Goal: Information Seeking & Learning: Learn about a topic

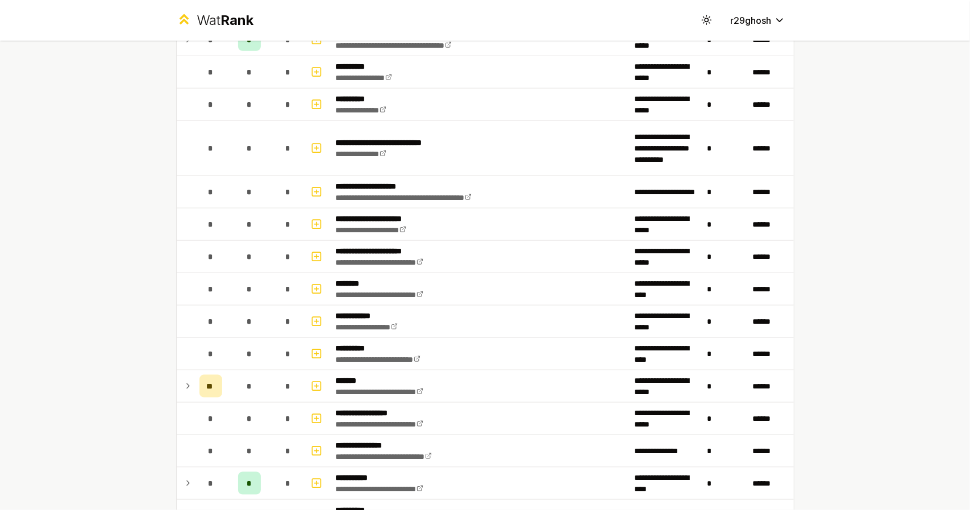
scroll to position [836, 0]
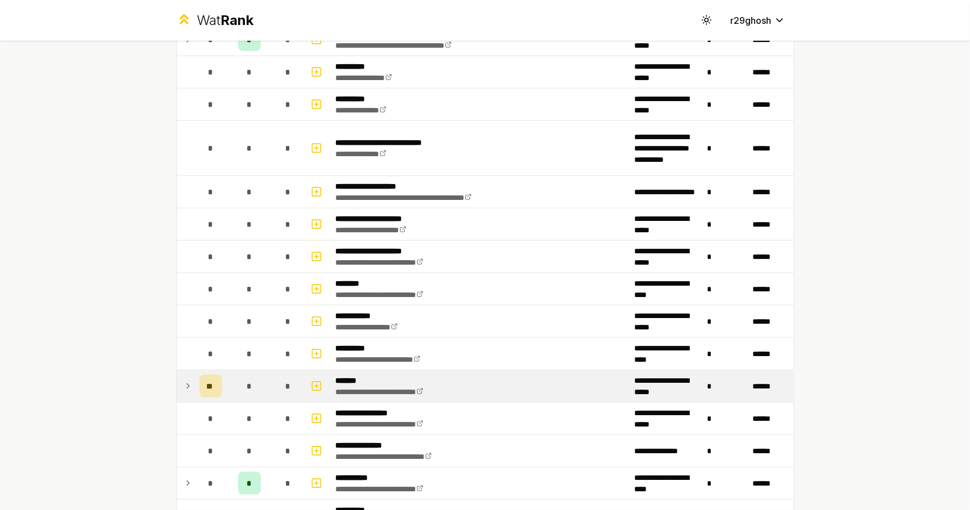
click at [189, 387] on td at bounding box center [186, 386] width 18 height 32
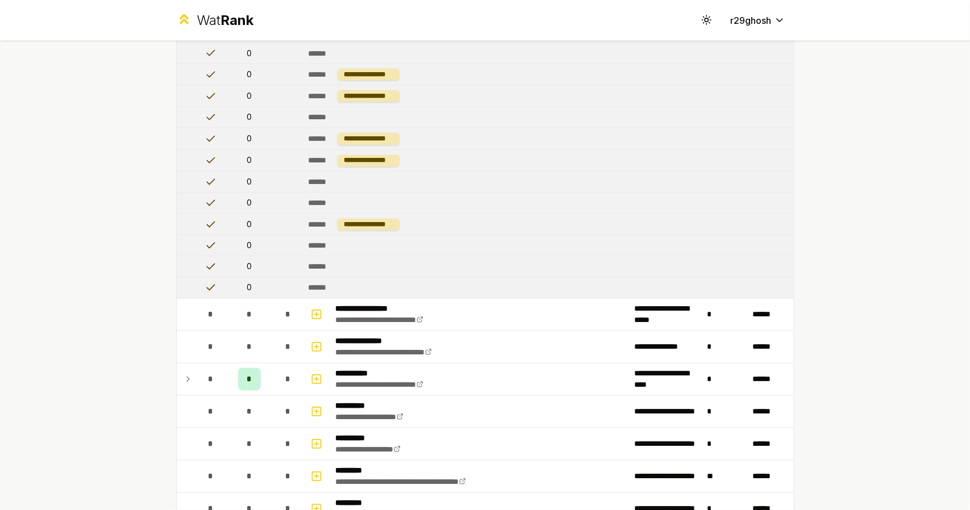
scroll to position [1386, 0]
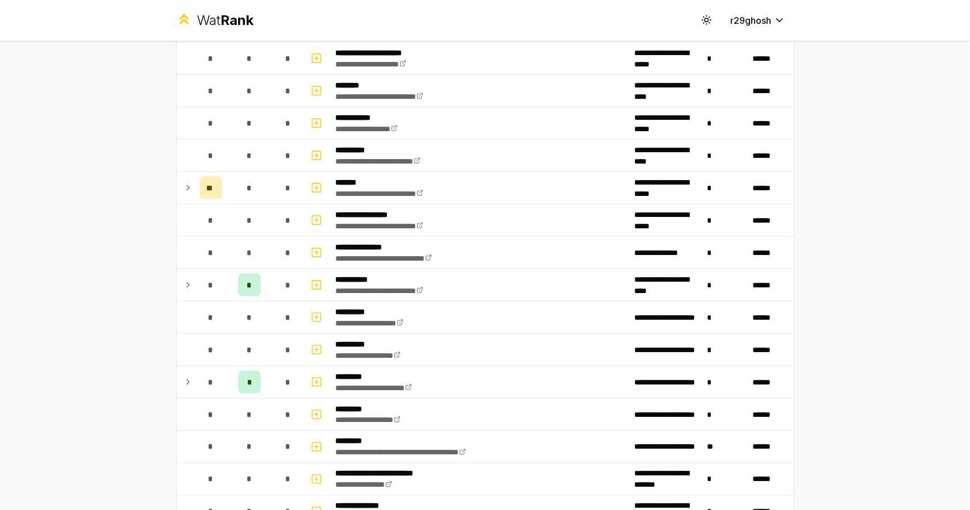
scroll to position [1035, 0]
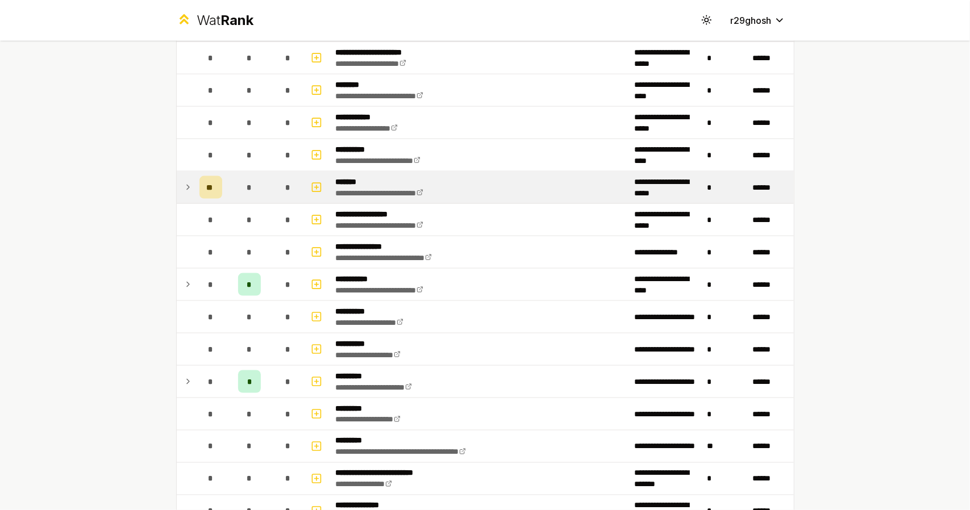
click at [184, 181] on icon at bounding box center [187, 188] width 9 height 14
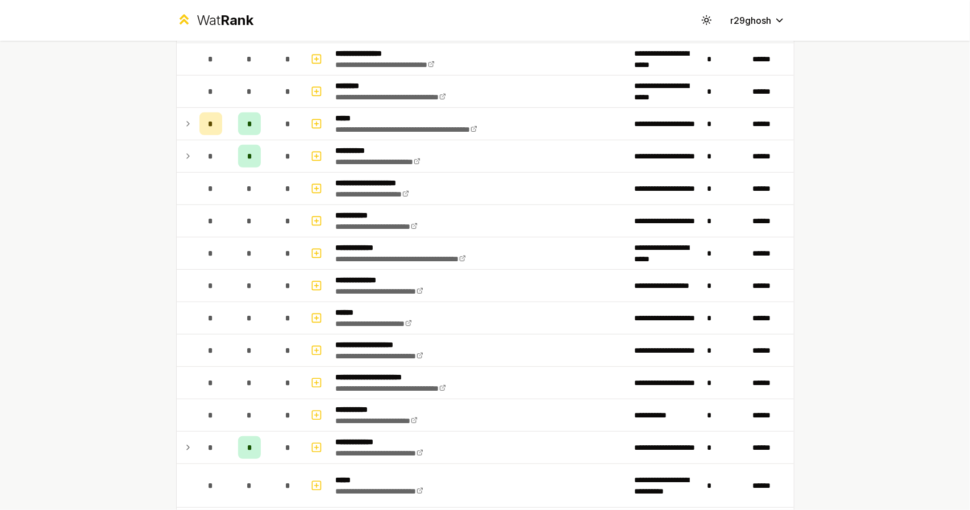
scroll to position [147, 0]
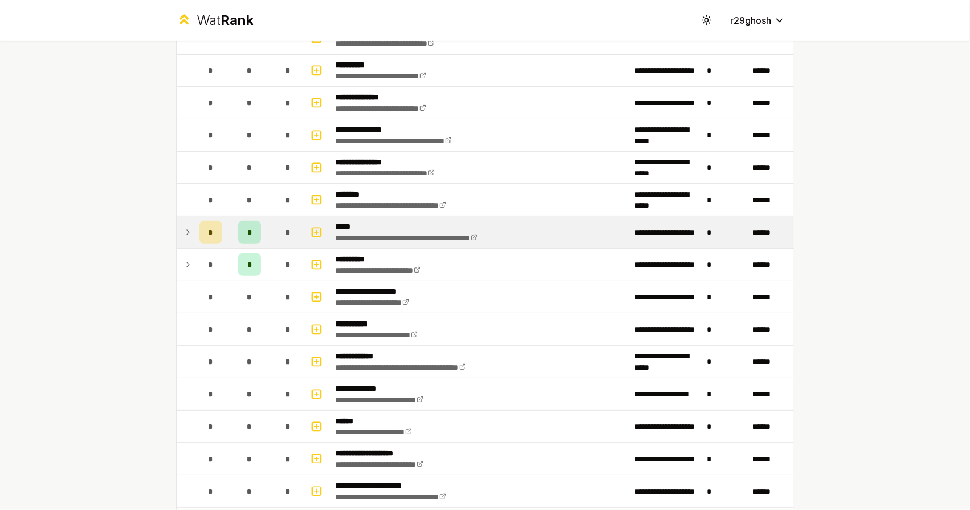
click at [183, 233] on icon at bounding box center [187, 232] width 9 height 14
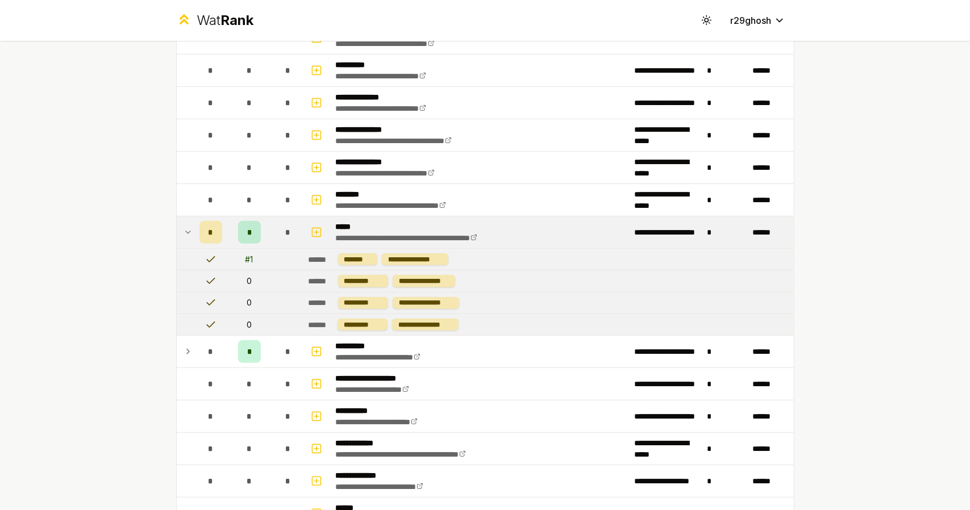
click at [183, 233] on icon at bounding box center [187, 232] width 9 height 14
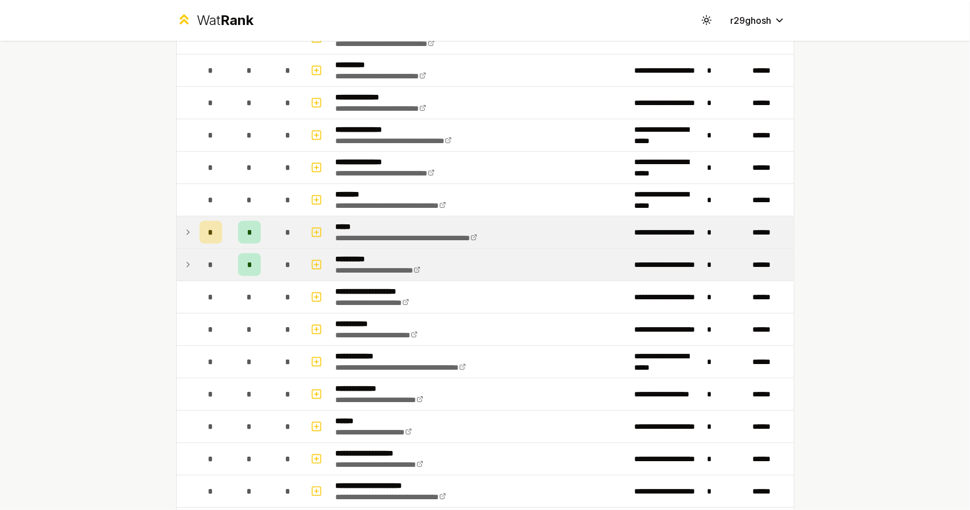
click at [177, 272] on td at bounding box center [186, 265] width 18 height 32
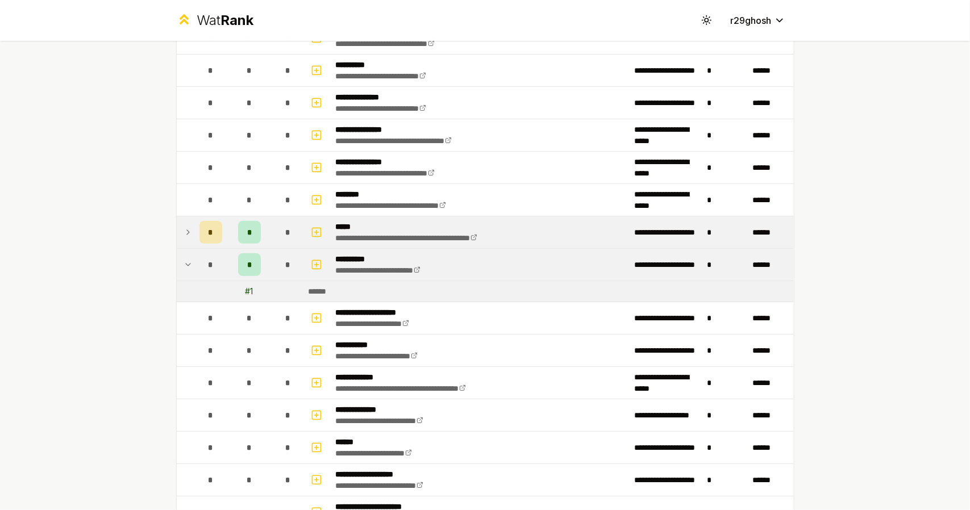
click at [178, 237] on td at bounding box center [186, 232] width 18 height 32
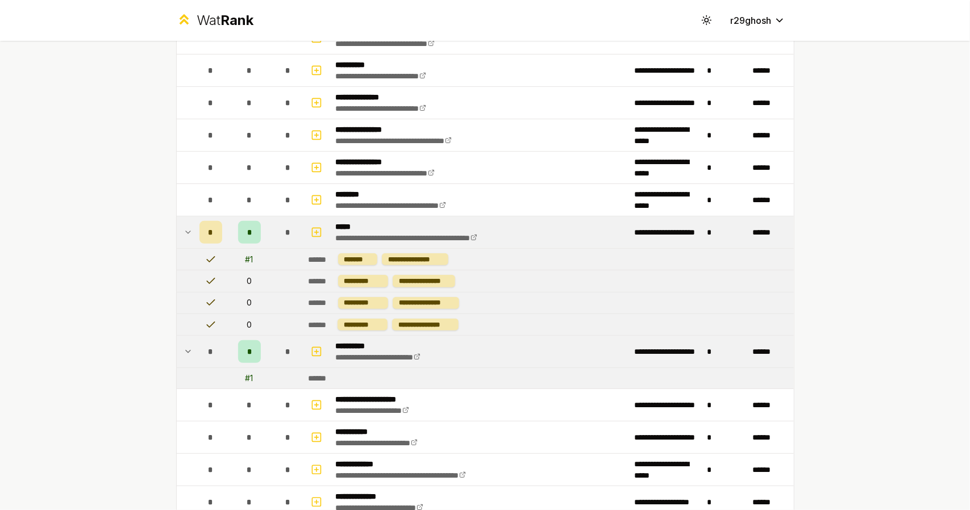
click at [178, 237] on td at bounding box center [186, 232] width 18 height 32
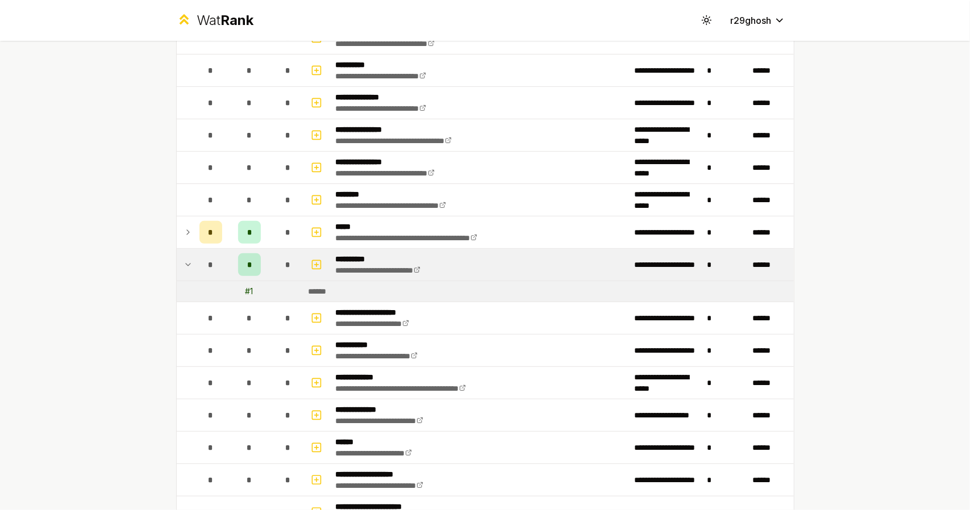
click at [184, 258] on icon at bounding box center [187, 265] width 9 height 14
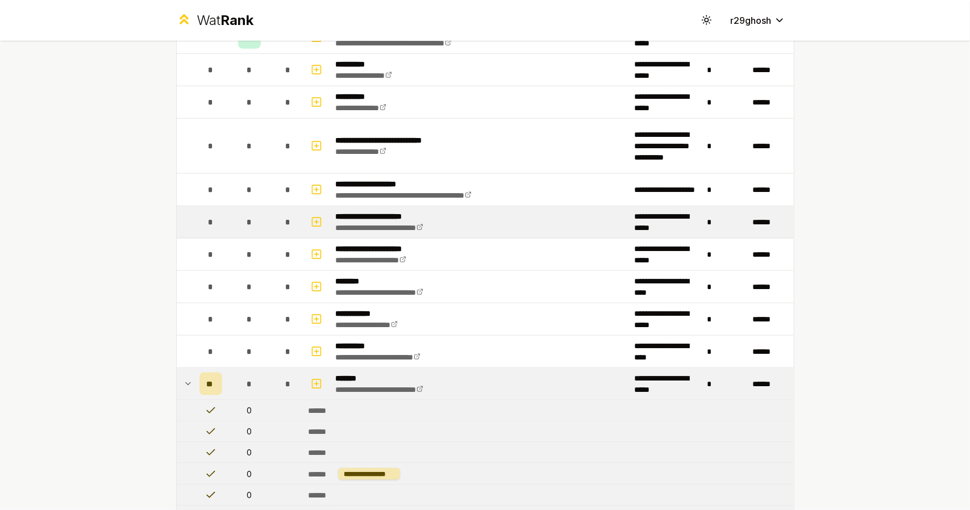
scroll to position [750, 0]
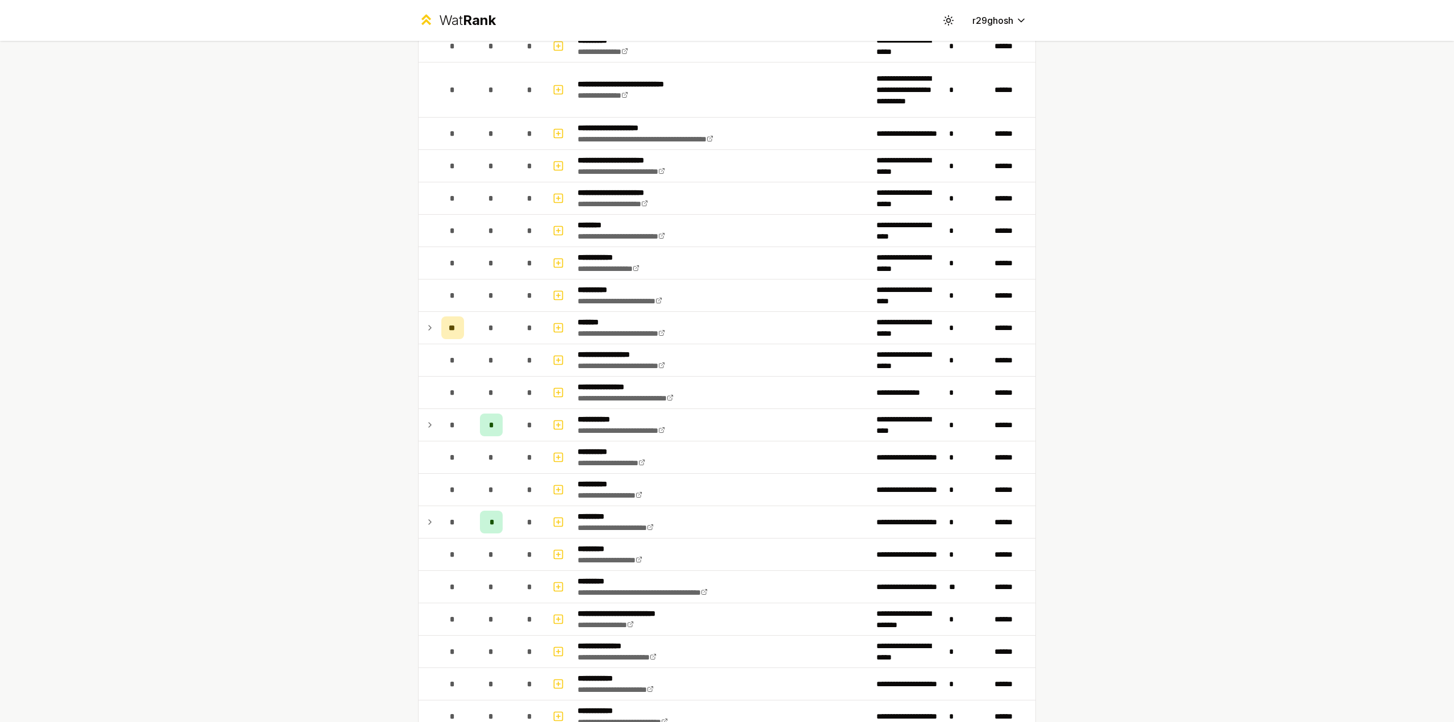
scroll to position [896, 0]
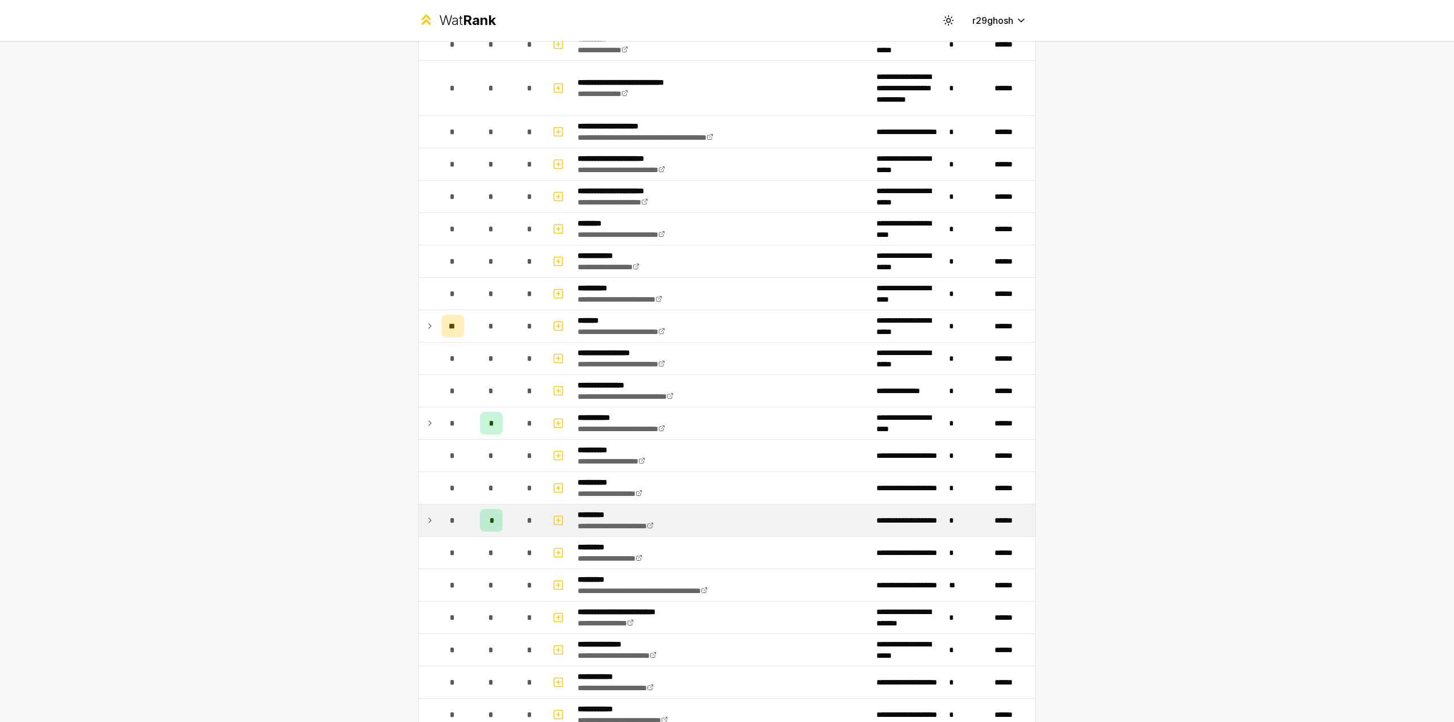
click at [429, 513] on icon at bounding box center [429, 520] width 9 height 14
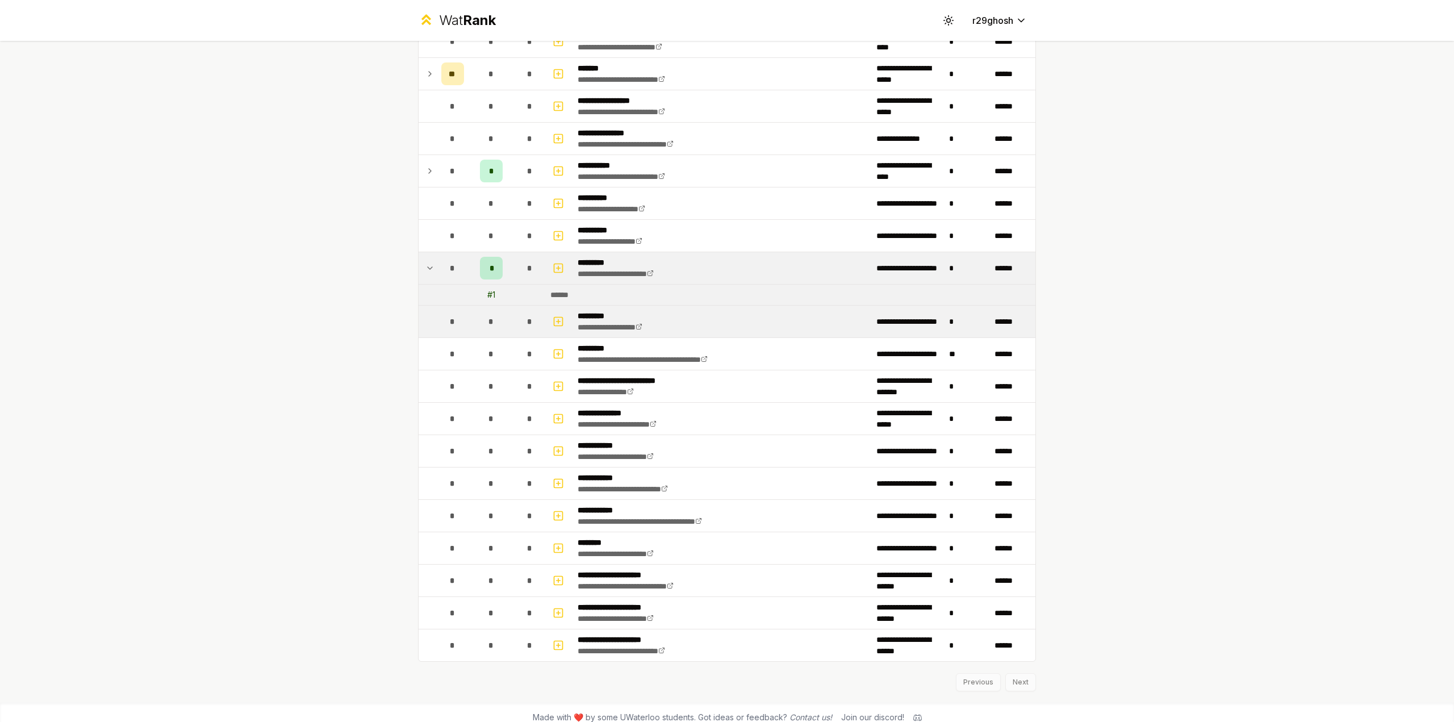
scroll to position [1093, 0]
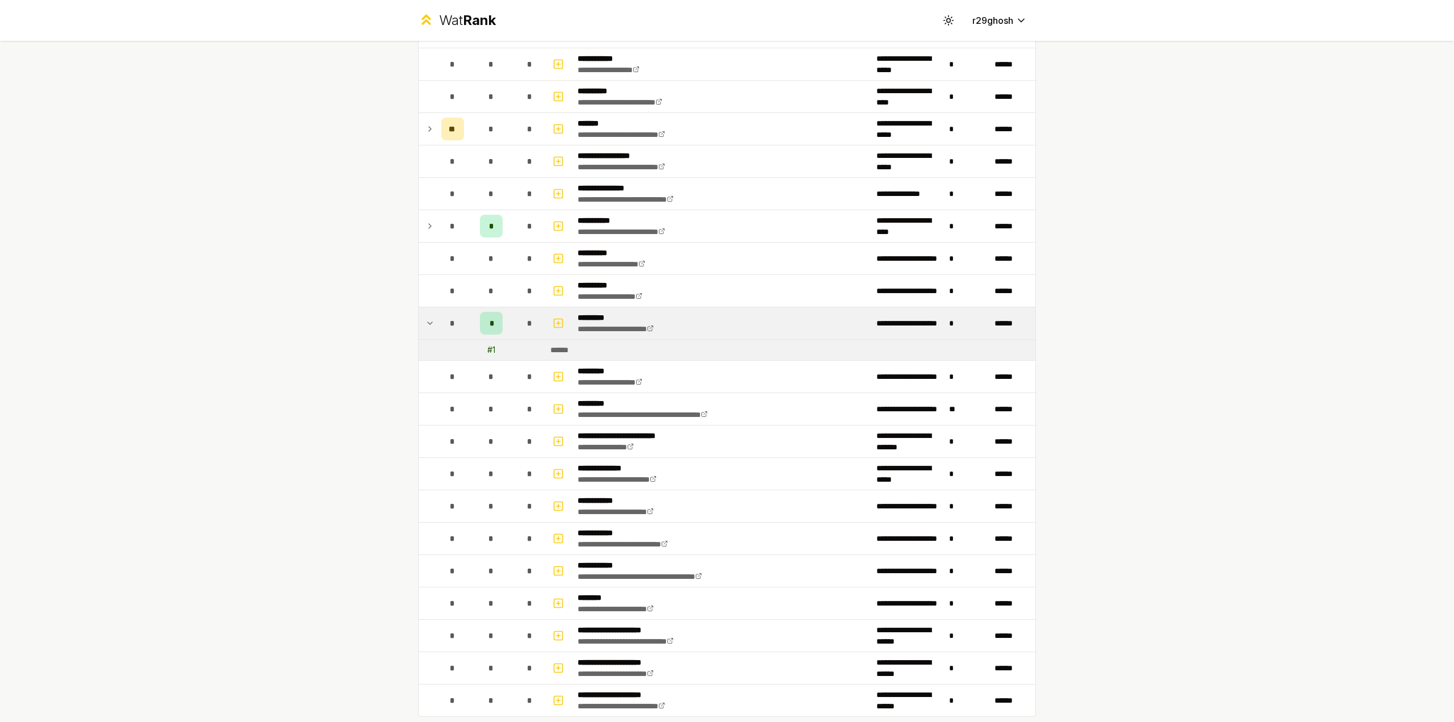
click at [490, 317] on span "*" at bounding box center [491, 322] width 3 height 11
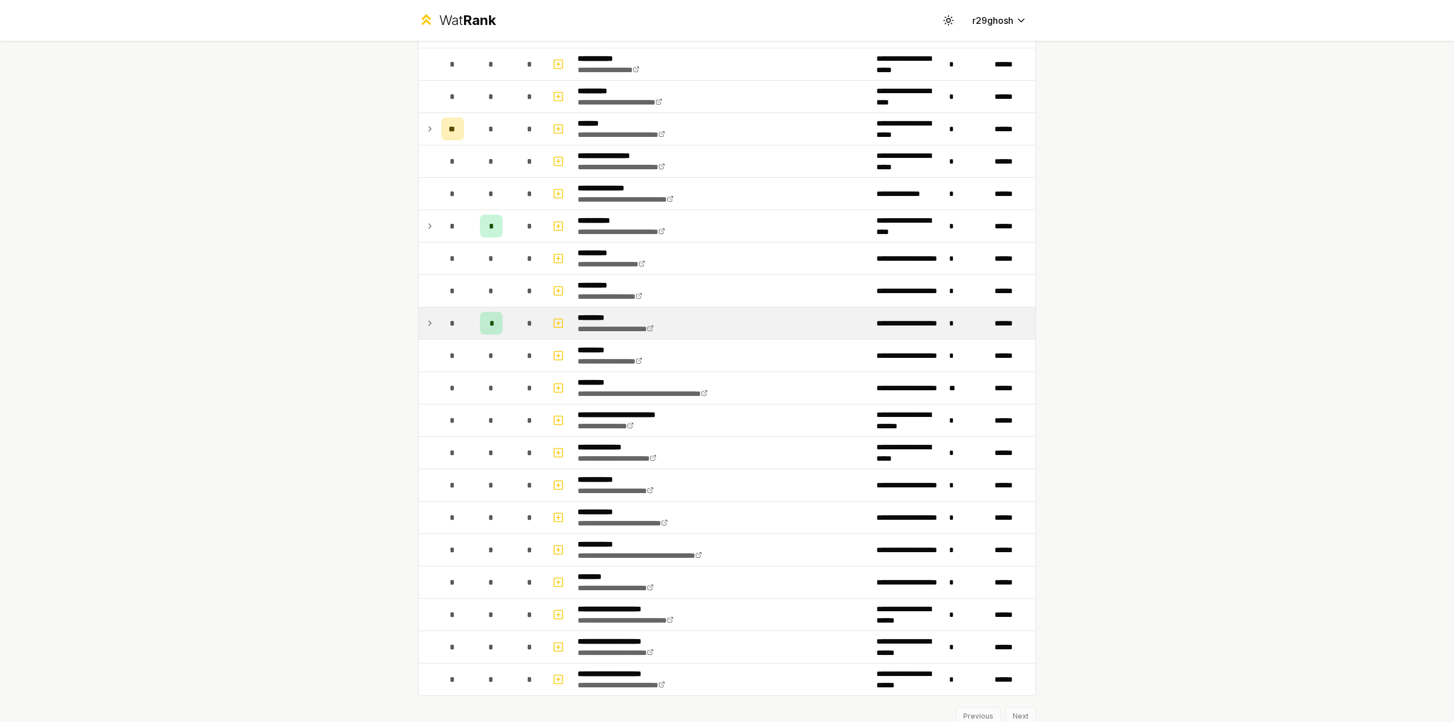
click at [503, 321] on td "*" at bounding box center [491, 323] width 45 height 32
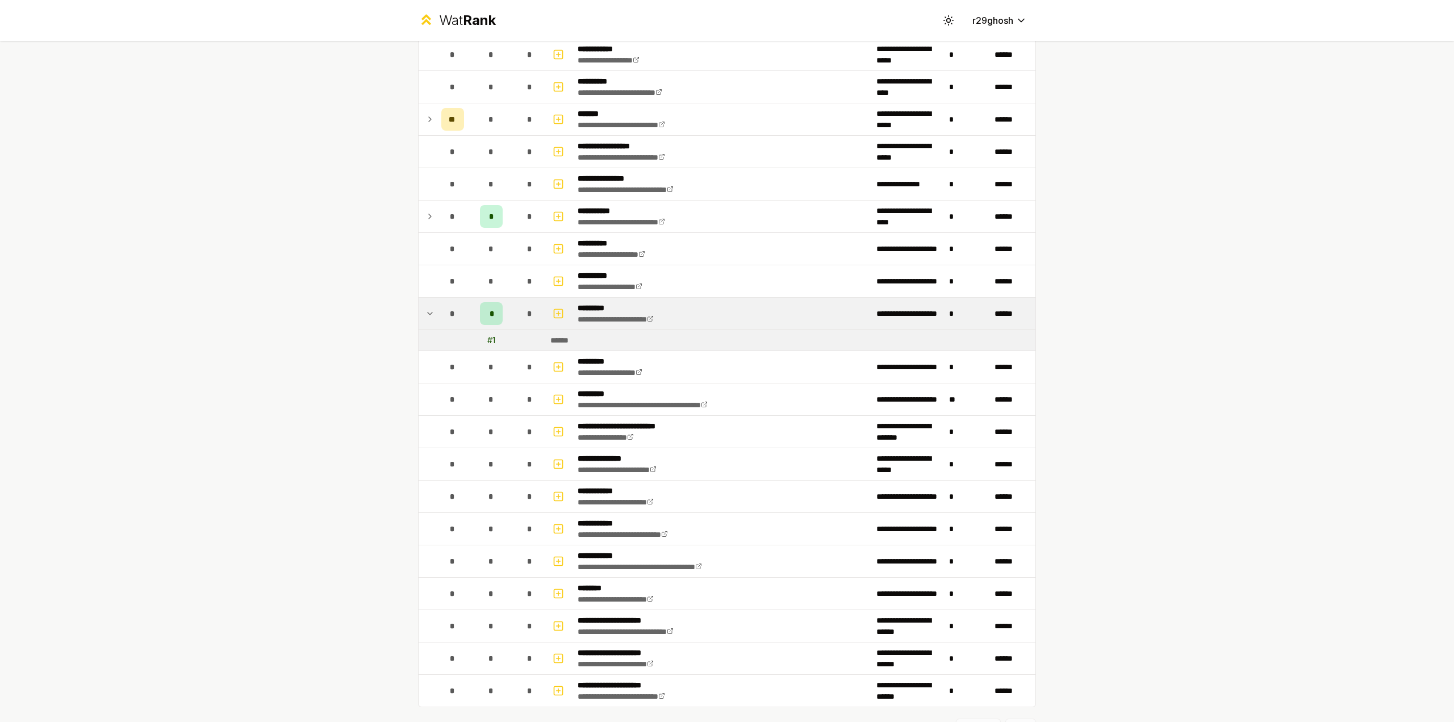
scroll to position [1148, 0]
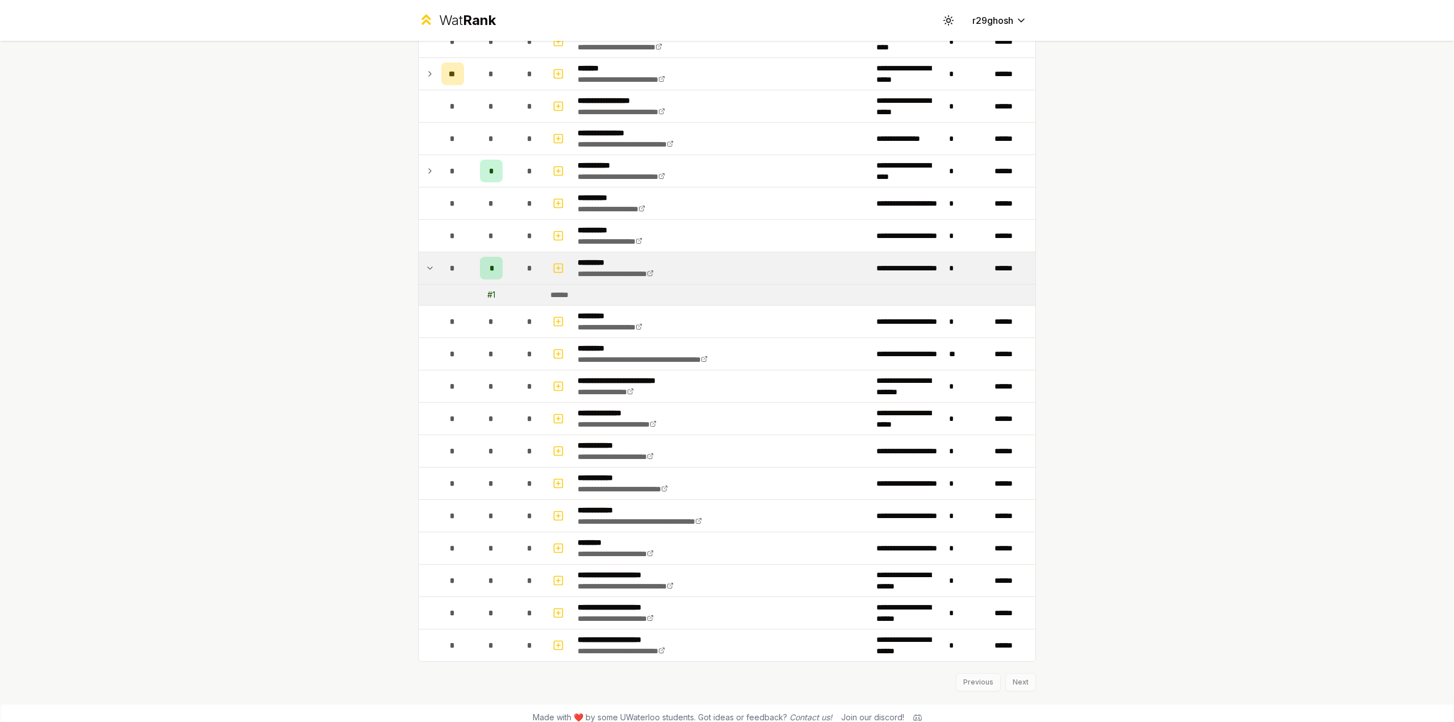
click at [1011, 673] on div "Previous Next" at bounding box center [727, 677] width 618 height 30
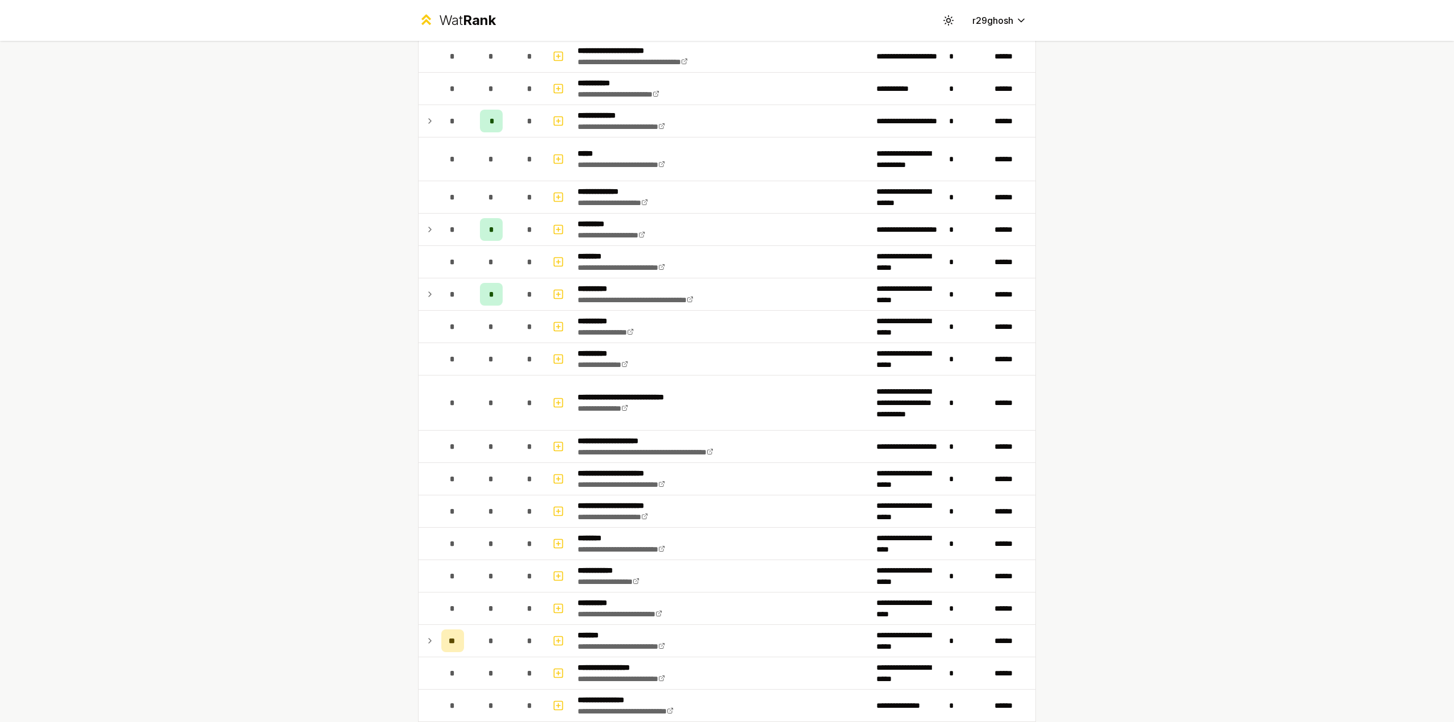
scroll to position [0, 0]
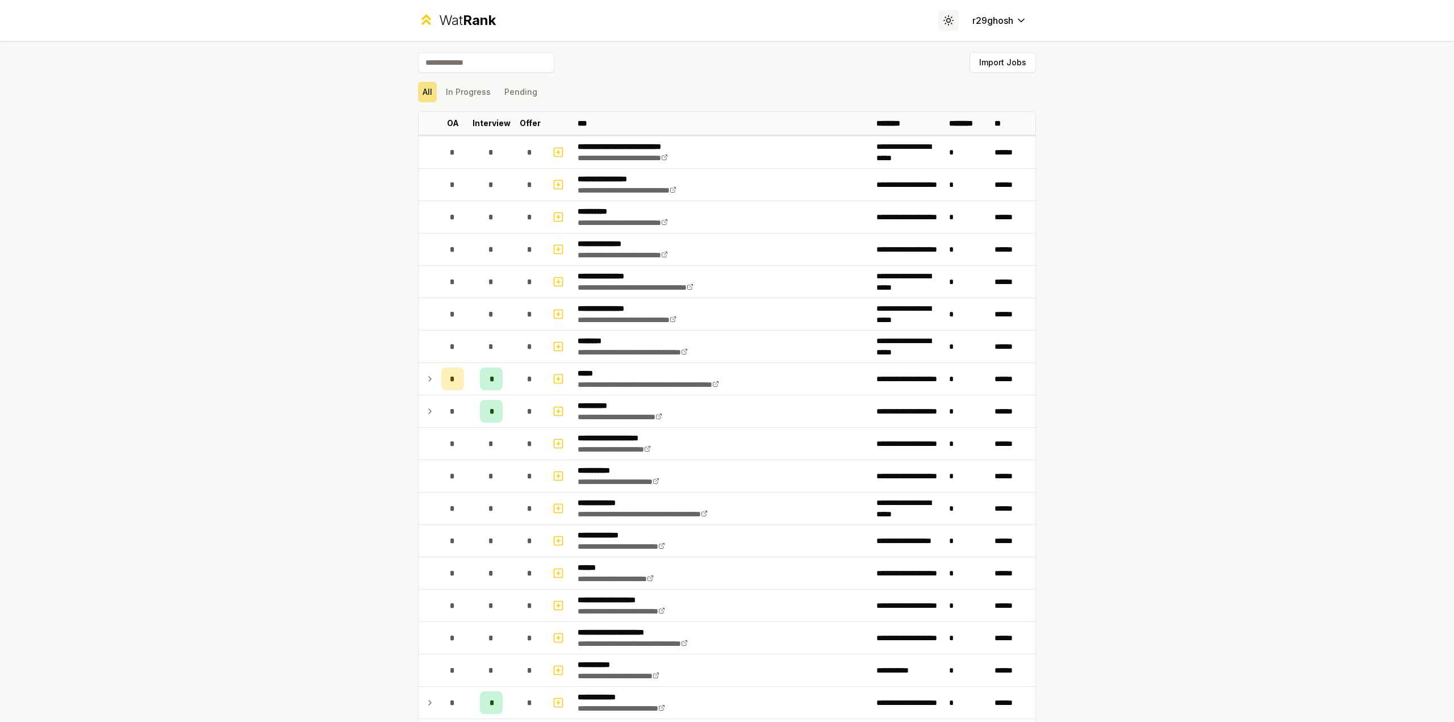
click at [945, 23] on icon at bounding box center [945, 23] width 1 height 1
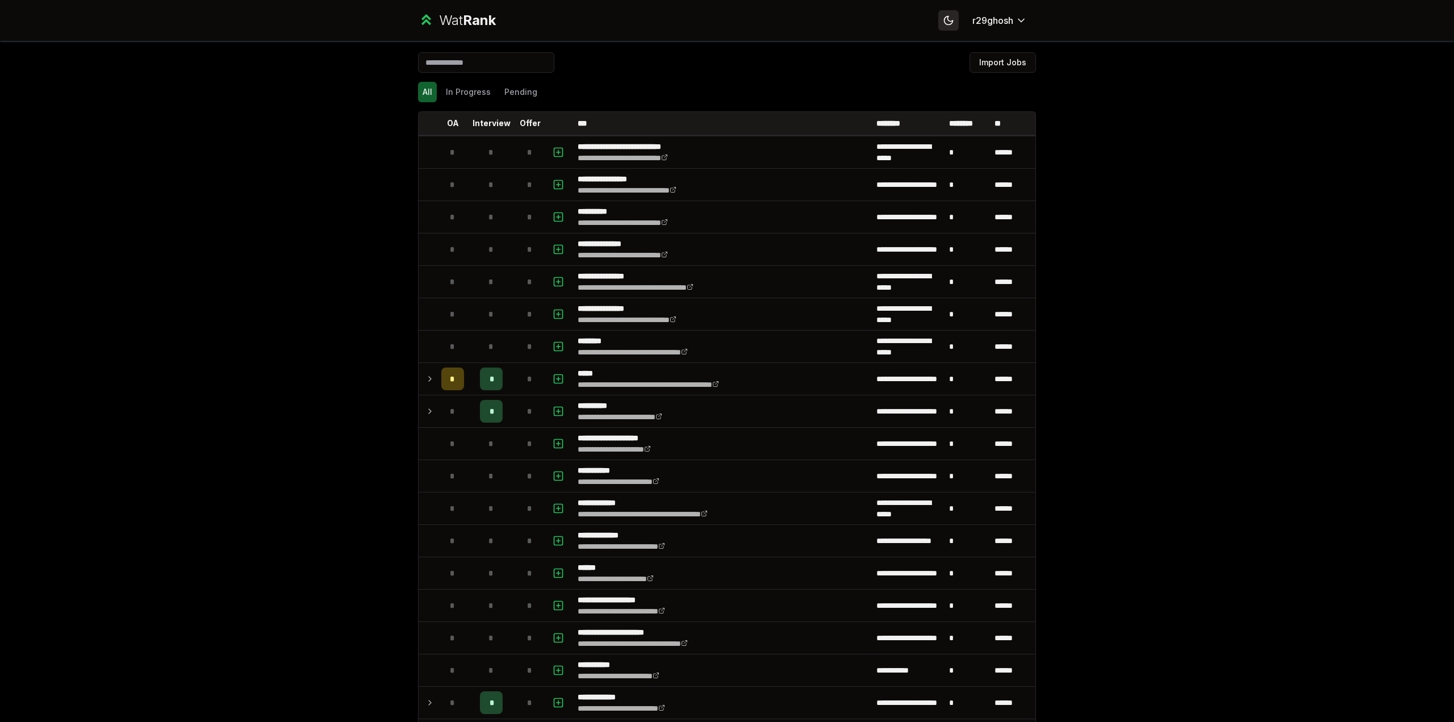
click at [943, 23] on icon at bounding box center [948, 20] width 11 height 11
